Goal: Download file/media

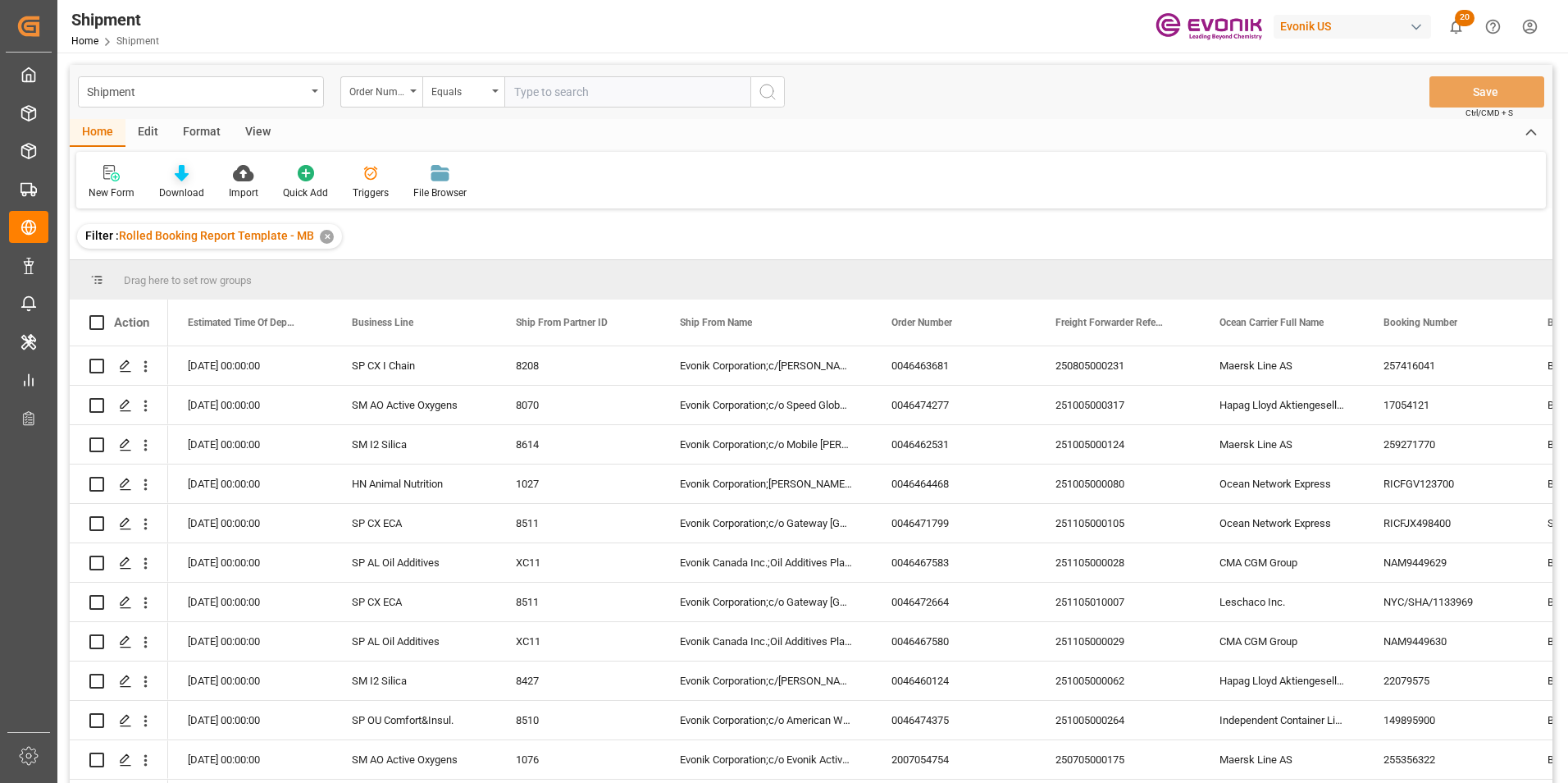
click at [176, 173] on icon at bounding box center [181, 173] width 14 height 16
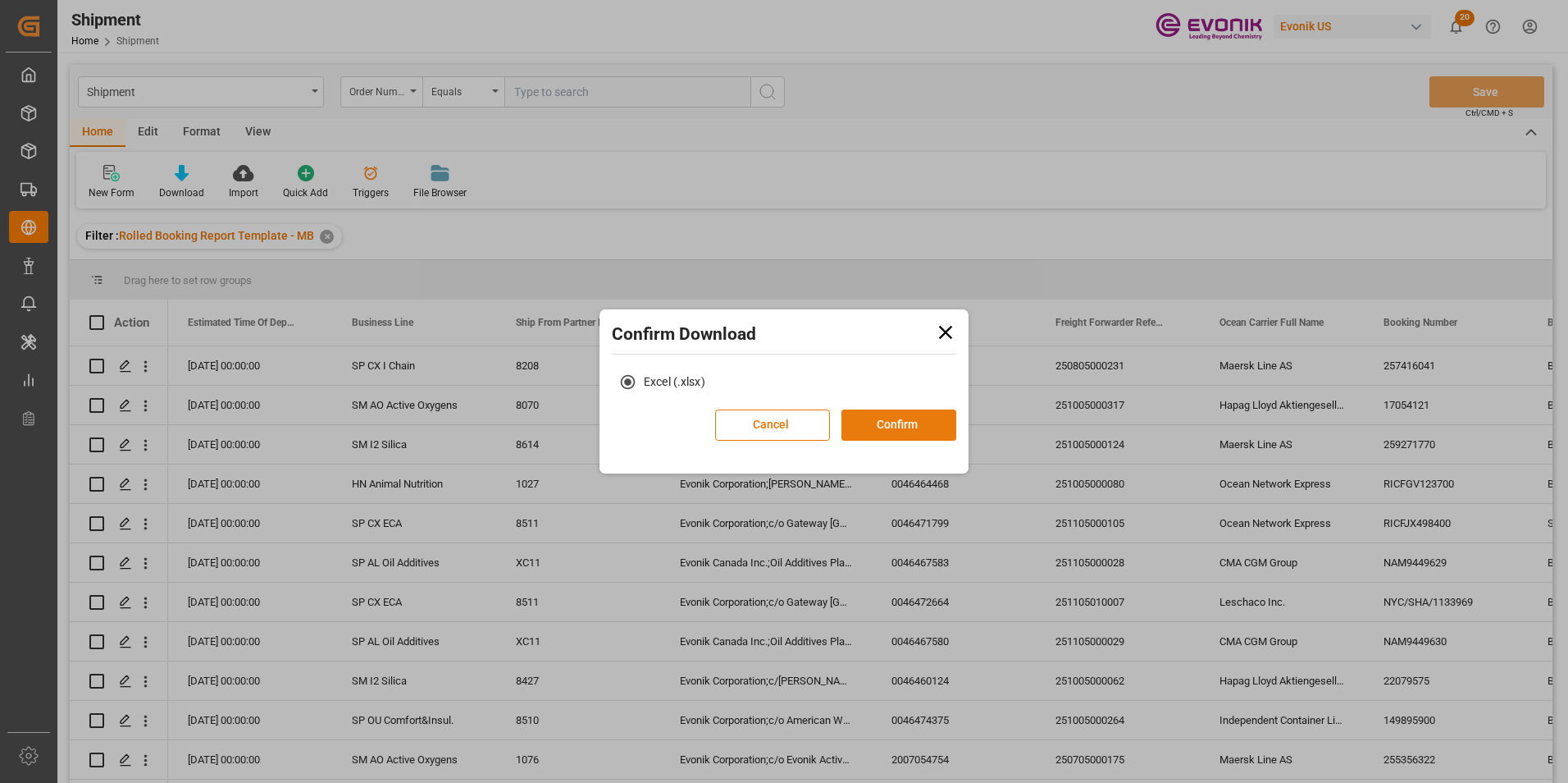
click at [905, 428] on button "Confirm" at bounding box center [898, 425] width 115 height 31
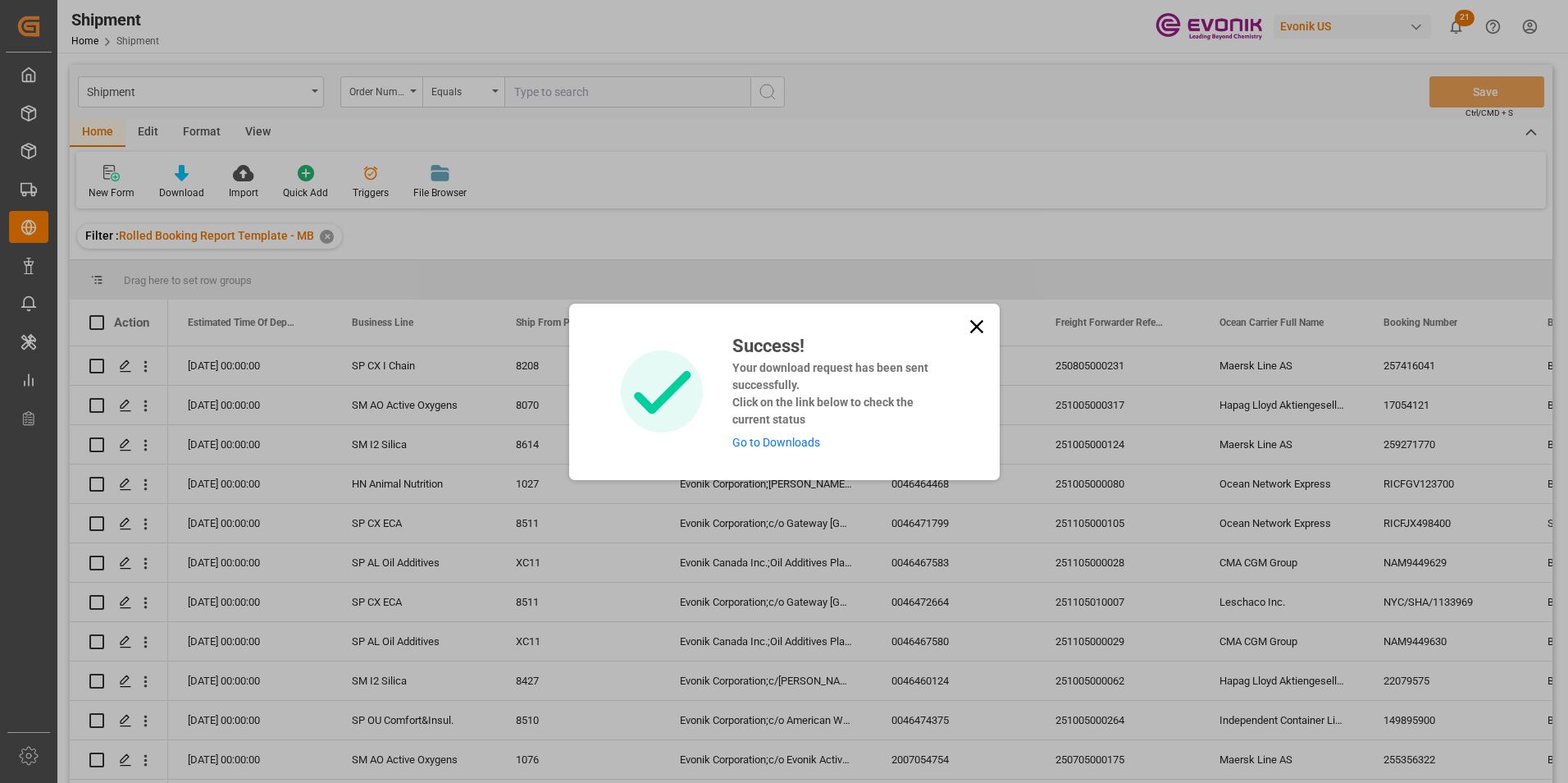
click at [759, 442] on link "Go to Downloads" at bounding box center [776, 443] width 88 height 13
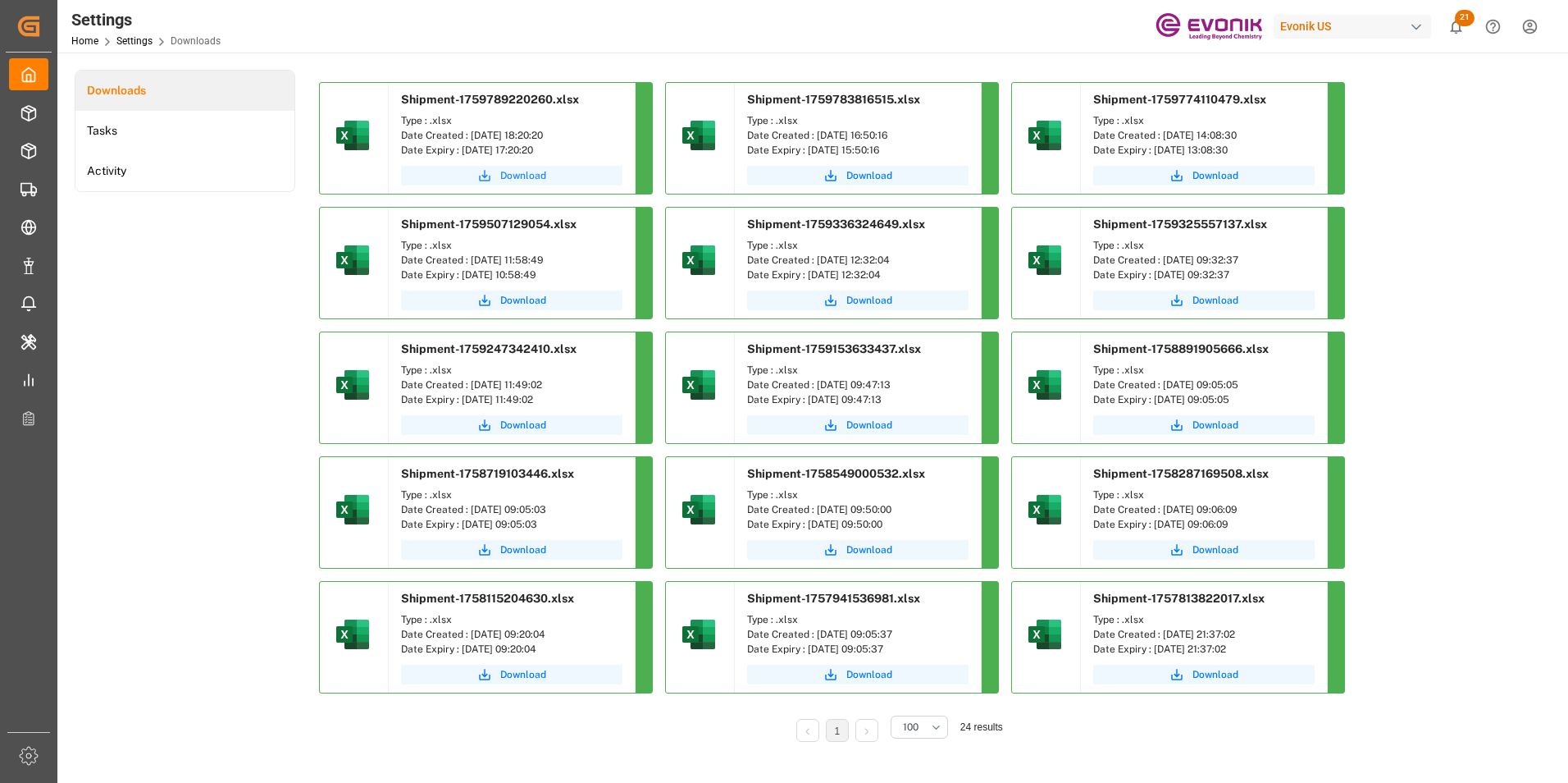
click at [522, 173] on span "Download" at bounding box center [523, 175] width 45 height 15
